Goal: Information Seeking & Learning: Learn about a topic

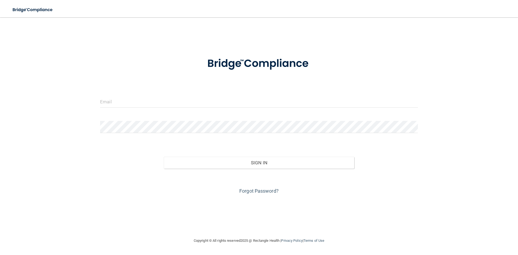
click at [134, 87] on form "Invalid email/password. You don't have permission to access that page. Sign In …" at bounding box center [259, 123] width 318 height 146
click at [132, 99] on input "email" at bounding box center [259, 101] width 318 height 12
type input "[EMAIL_ADDRESS][DOMAIN_NAME]"
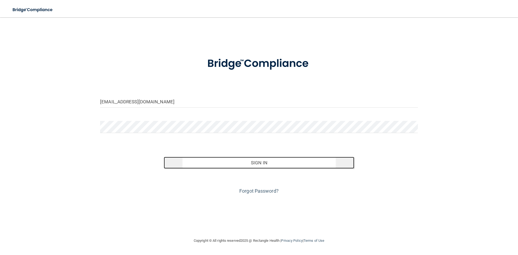
click at [251, 165] on button "Sign In" at bounding box center [259, 163] width 191 height 12
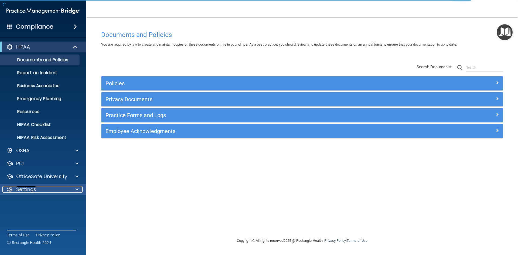
click at [49, 187] on div "Settings" at bounding box center [35, 189] width 67 height 6
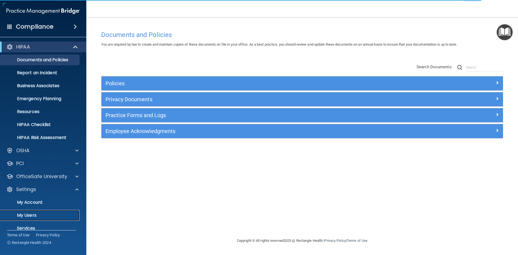
click at [36, 217] on p "My Users" at bounding box center [41, 214] width 74 height 5
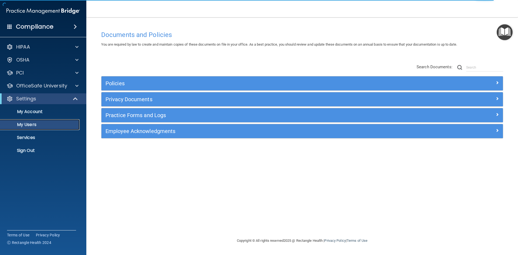
select select "20"
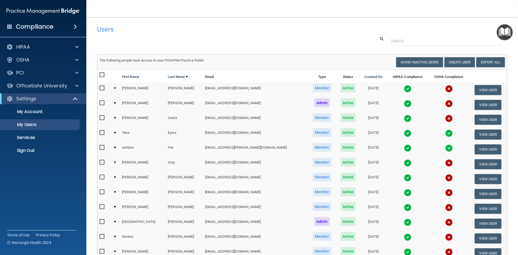
click at [445, 134] on img at bounding box center [449, 133] width 8 height 8
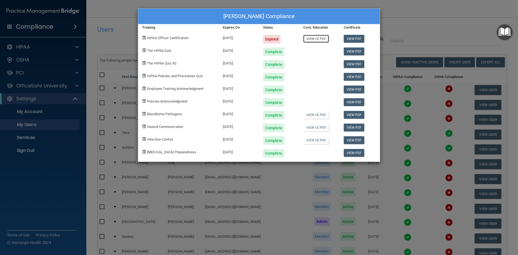
click at [324, 36] on link "View CE PDF" at bounding box center [316, 39] width 26 height 8
click at [354, 126] on link "View PDF" at bounding box center [354, 127] width 21 height 8
click at [429, 15] on div "Tess Eyres's Compliance Training Expires On Status Cont. Education Certificate …" at bounding box center [259, 127] width 518 height 255
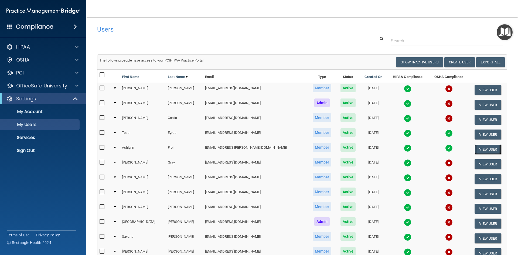
click at [479, 150] on button "View User" at bounding box center [487, 149] width 27 height 10
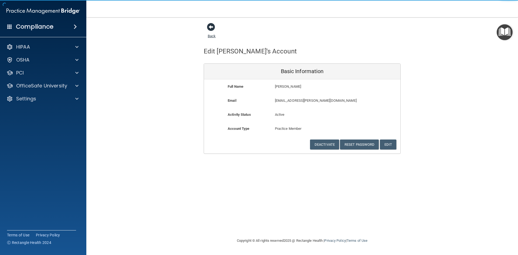
click at [208, 26] on span at bounding box center [211, 27] width 8 height 8
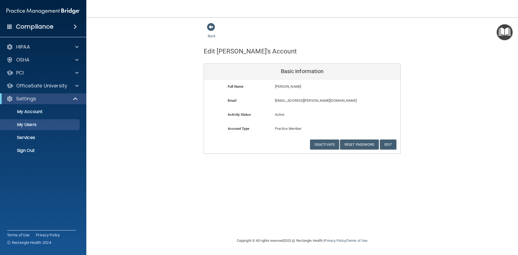
select select "20"
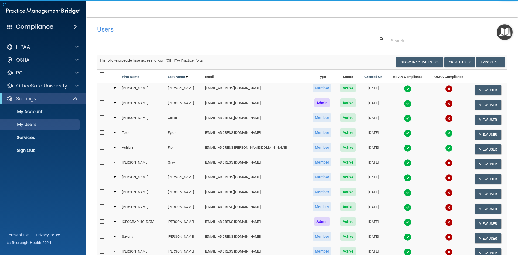
click at [445, 148] on img at bounding box center [449, 148] width 8 height 8
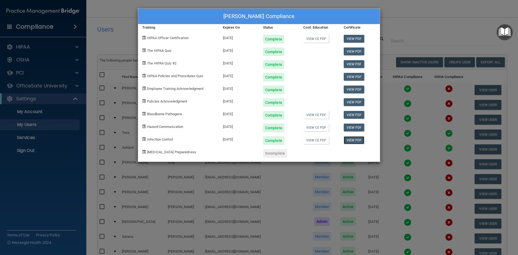
click at [359, 138] on link "View PDF" at bounding box center [354, 140] width 21 height 8
click at [311, 117] on link "View CE PDF" at bounding box center [316, 115] width 26 height 8
click at [392, 16] on div "Ashlynn Frei's Compliance Training Expires On Status Cont. Education Certificat…" at bounding box center [259, 127] width 518 height 255
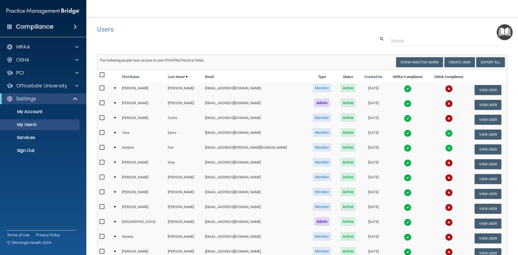
click at [445, 132] on img at bounding box center [449, 133] width 8 height 8
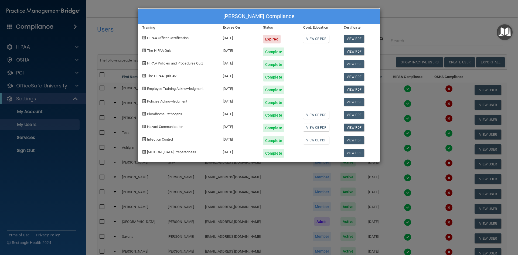
click at [410, 17] on div "Tess Eyres's Compliance Training Expires On Status Cont. Education Certificate …" at bounding box center [259, 127] width 518 height 255
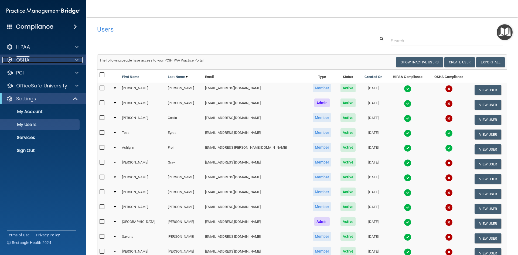
click at [76, 58] on span at bounding box center [76, 60] width 3 height 6
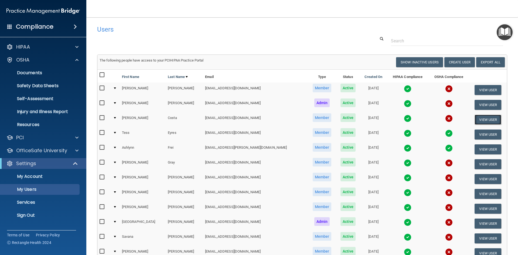
click at [474, 117] on button "View User" at bounding box center [487, 120] width 27 height 10
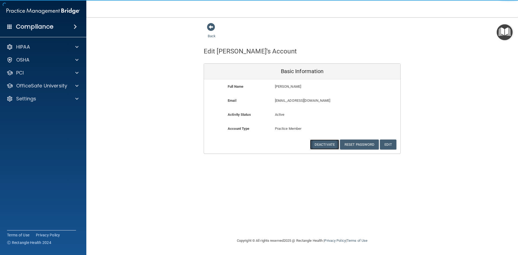
click at [320, 142] on button "Deactivate" at bounding box center [324, 144] width 29 height 10
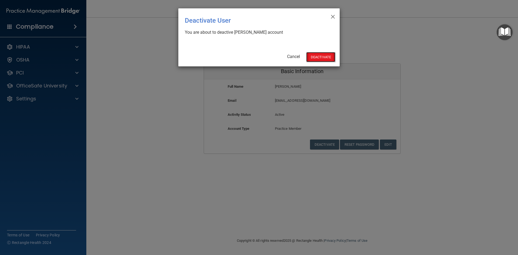
click at [316, 56] on button "Deactivate" at bounding box center [320, 57] width 29 height 10
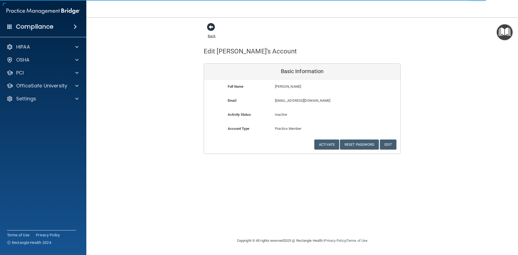
click at [211, 27] on span at bounding box center [211, 27] width 8 height 8
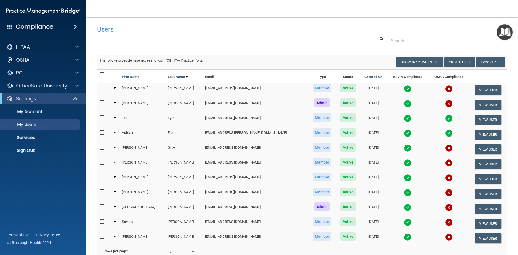
scroll to position [27, 0]
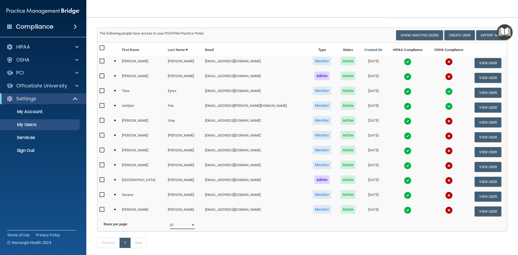
click at [176, 227] on select "10 20 30 40 all" at bounding box center [182, 225] width 25 height 8
click at [170, 225] on select "10 20 30 40 all" at bounding box center [182, 225] width 25 height 8
click at [177, 228] on select "10 20 30 40 all" at bounding box center [182, 225] width 25 height 8
select select "11"
click at [170, 225] on select "10 20 30 40 all" at bounding box center [182, 225] width 25 height 8
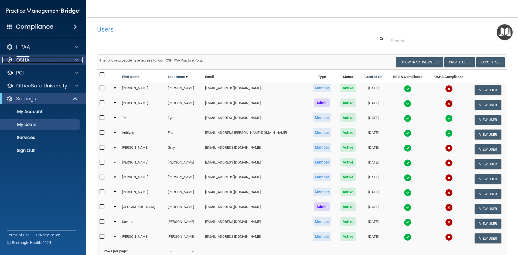
click at [46, 61] on div "OSHA" at bounding box center [35, 60] width 67 height 6
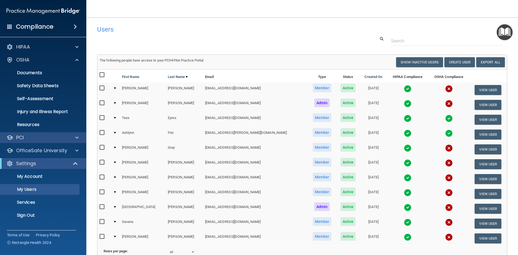
click at [75, 133] on div "PCI" at bounding box center [43, 137] width 87 height 11
click at [78, 139] on span at bounding box center [76, 137] width 3 height 6
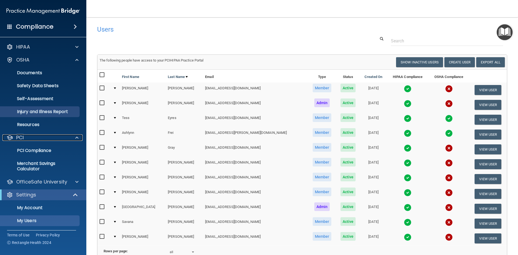
scroll to position [26, 0]
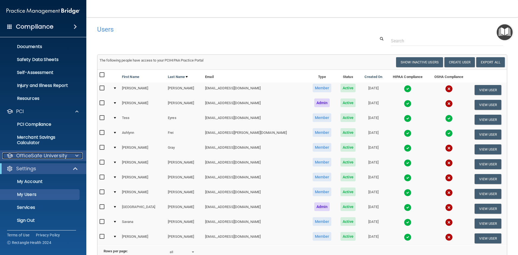
click at [76, 154] on span at bounding box center [76, 155] width 3 height 6
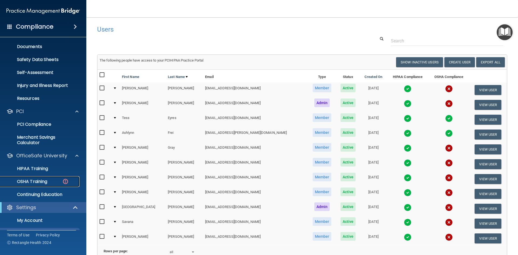
click at [40, 181] on p "OSHA Training" at bounding box center [26, 181] width 44 height 5
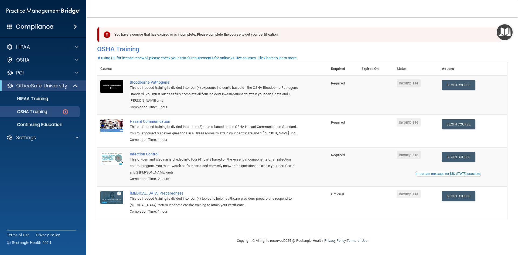
click at [463, 90] on td "Begin Course Download Certificate" at bounding box center [472, 95] width 68 height 39
click at [462, 88] on link "Begin Course" at bounding box center [458, 85] width 33 height 10
click at [25, 139] on p "Settings" at bounding box center [26, 137] width 20 height 6
click at [27, 189] on p "Sign Out" at bounding box center [41, 189] width 74 height 5
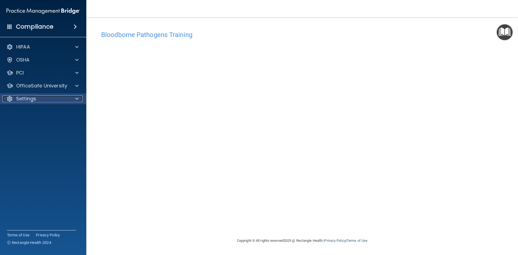
click at [30, 99] on p "Settings" at bounding box center [26, 98] width 20 height 6
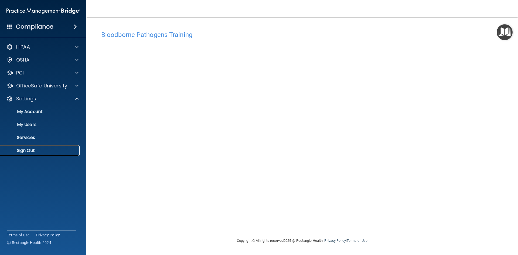
click at [29, 147] on link "Sign Out" at bounding box center [37, 150] width 85 height 11
